Goal: Information Seeking & Learning: Learn about a topic

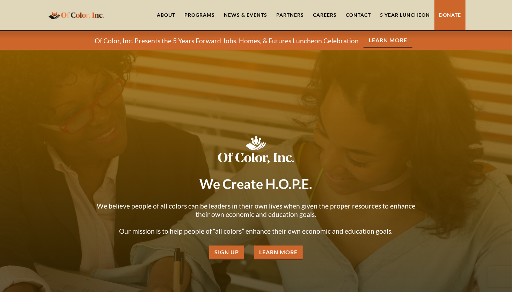
click at [205, 13] on div "Programs" at bounding box center [199, 15] width 30 height 7
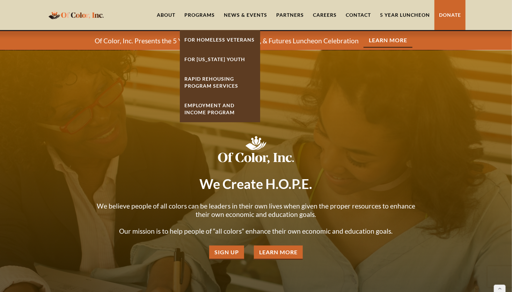
click at [323, 12] on link "Careers" at bounding box center [325, 15] width 33 height 30
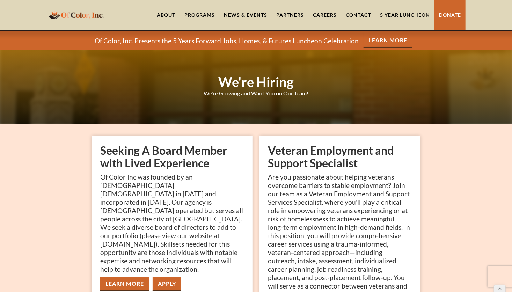
click at [136, 277] on link "Learn More" at bounding box center [124, 284] width 49 height 14
